Goal: Information Seeking & Learning: Check status

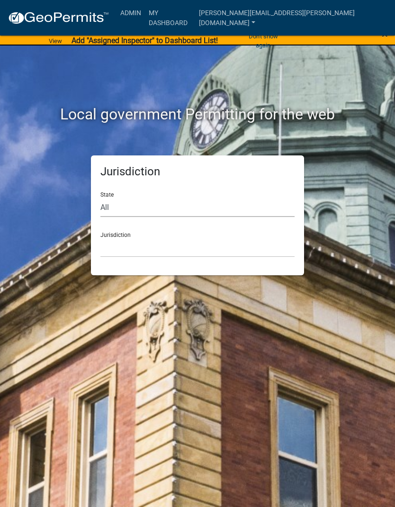
click at [169, 206] on select "All [US_STATE] [US_STATE] [US_STATE] [US_STATE] [US_STATE] [US_STATE] [US_STATE…" at bounding box center [197, 206] width 194 height 19
select select "[US_STATE]"
click at [179, 248] on select "City of [GEOGRAPHIC_DATA], [US_STATE] City of [GEOGRAPHIC_DATA], [US_STATE] Cit…" at bounding box center [197, 247] width 194 height 19
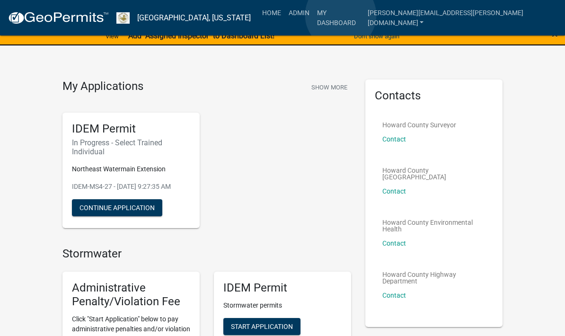
click at [313, 15] on link "Admin" at bounding box center [299, 13] width 28 height 18
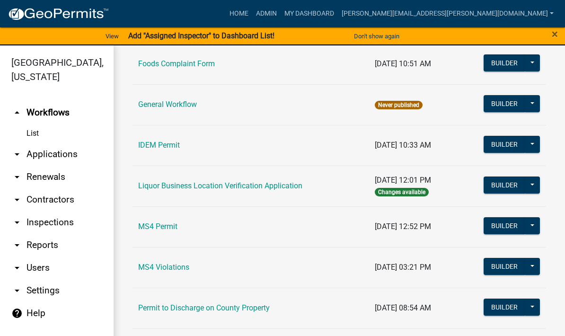
scroll to position [671, 0]
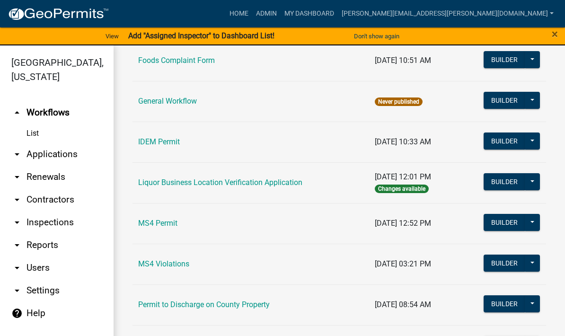
click at [162, 143] on link "IDEM Permit" at bounding box center [159, 141] width 42 height 9
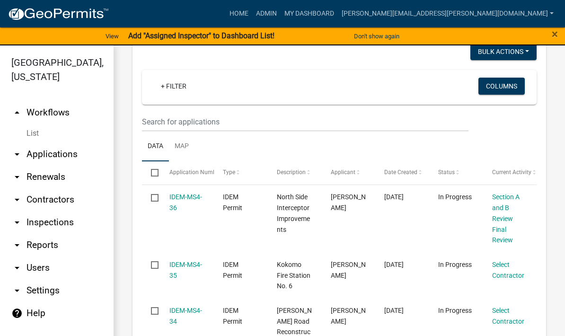
scroll to position [741, 0]
click at [176, 260] on link "IDEM-MS4-35" at bounding box center [186, 269] width 33 height 18
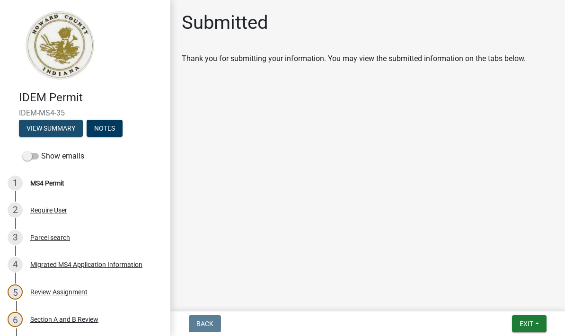
click at [56, 127] on button "View Summary" at bounding box center [51, 128] width 64 height 17
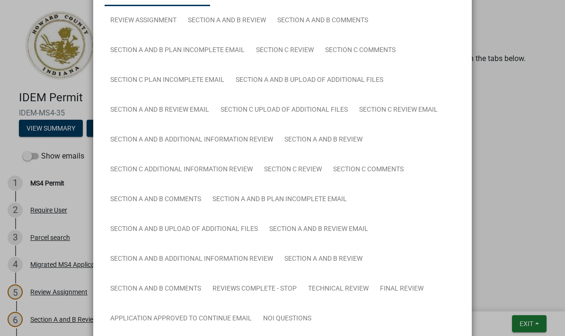
scroll to position [85, 0]
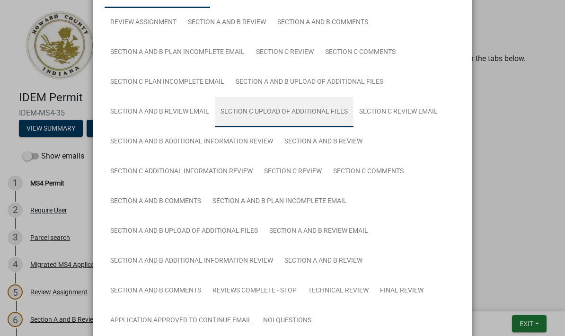
click at [317, 113] on link "Section C Upload of Additional Files" at bounding box center [284, 112] width 139 height 30
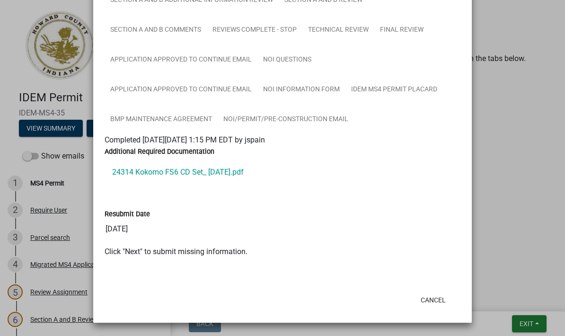
scroll to position [346, 0]
click at [194, 174] on link "24314 Kokomo FS6 CD Set_ [DATE].pdf" at bounding box center [283, 172] width 356 height 23
